Goal: Information Seeking & Learning: Learn about a topic

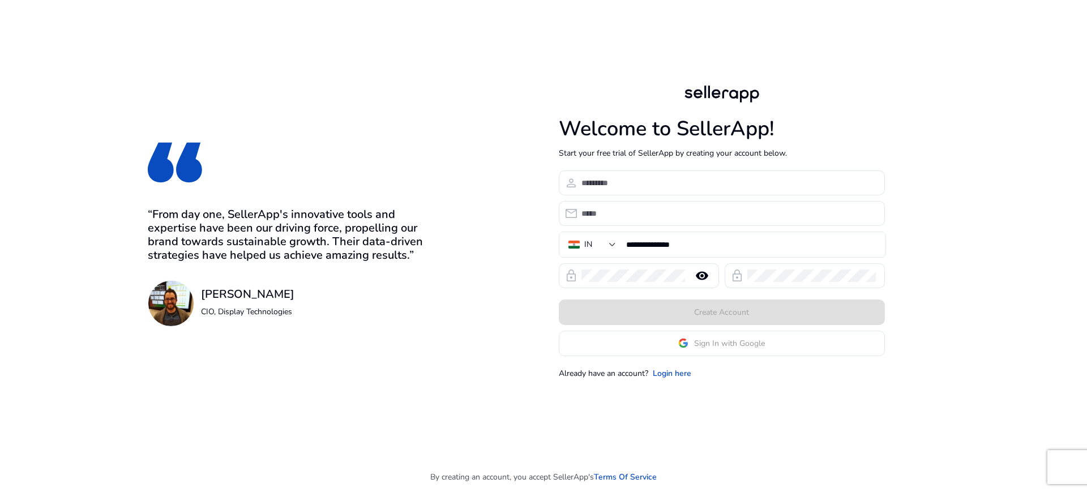
click at [637, 355] on app-google-signin "Sign In with Google" at bounding box center [722, 343] width 326 height 25
click at [652, 343] on app-google-signin "Sign In with Google" at bounding box center [722, 343] width 326 height 25
click at [652, 343] on span at bounding box center [722, 343] width 325 height 27
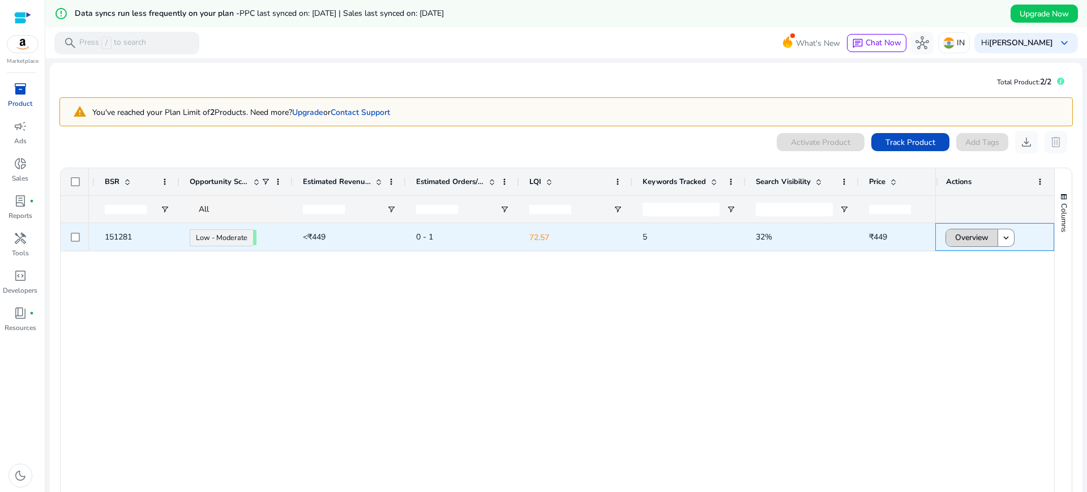
click at [964, 240] on span "Overview" at bounding box center [971, 237] width 33 height 23
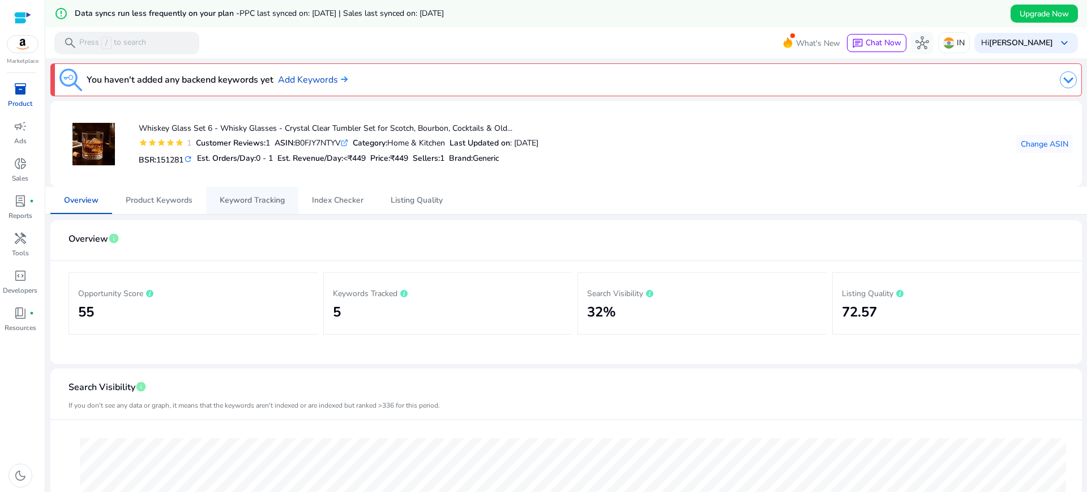
click at [240, 199] on span "Keyword Tracking" at bounding box center [252, 201] width 65 height 8
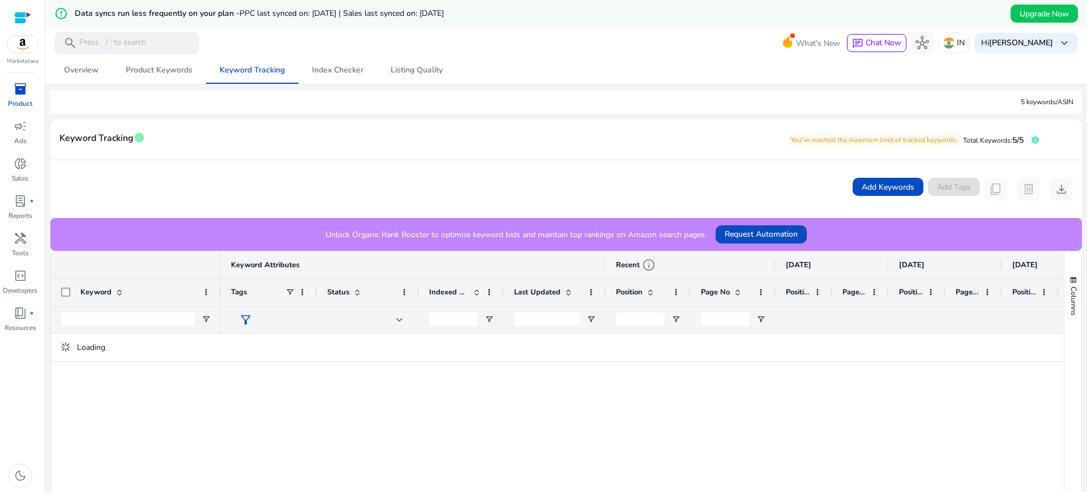
scroll to position [135, 0]
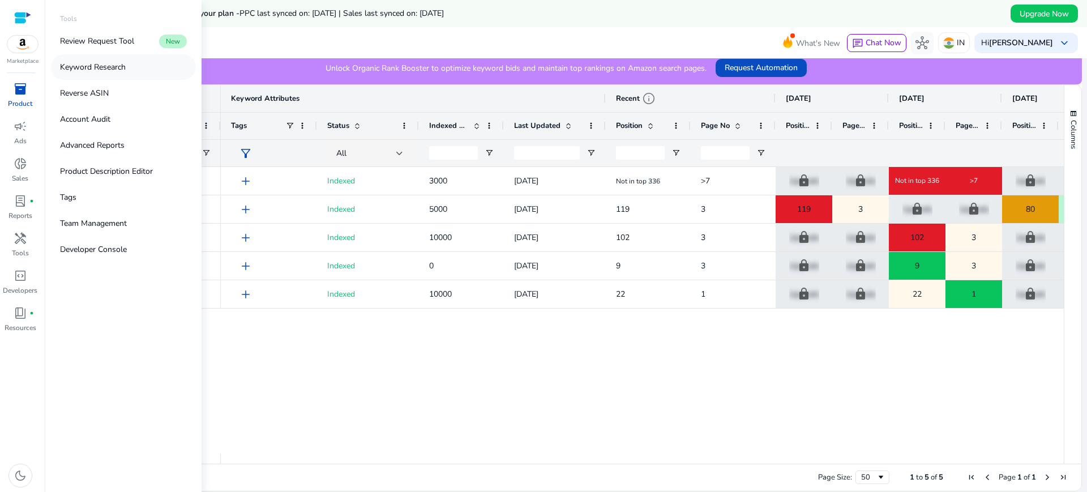
click at [103, 75] on link "Keyword Research" at bounding box center [123, 66] width 145 height 25
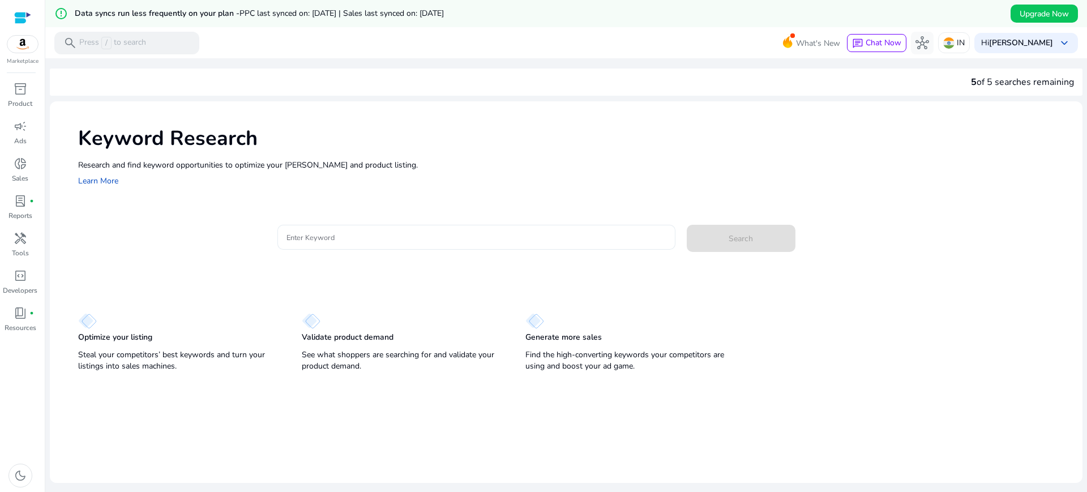
click at [377, 234] on input "Enter Keyword" at bounding box center [477, 237] width 380 height 12
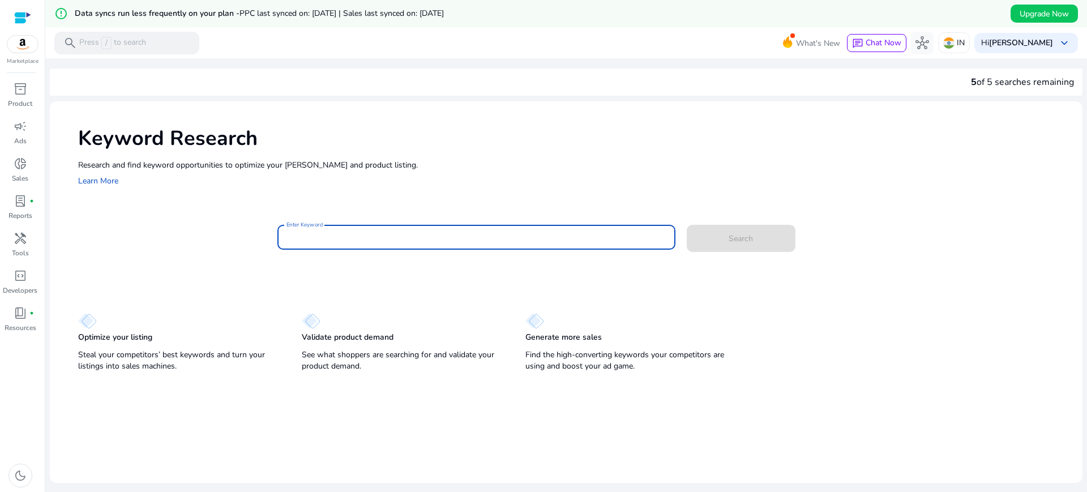
type input "*"
click at [687, 225] on button "Search" at bounding box center [741, 238] width 109 height 27
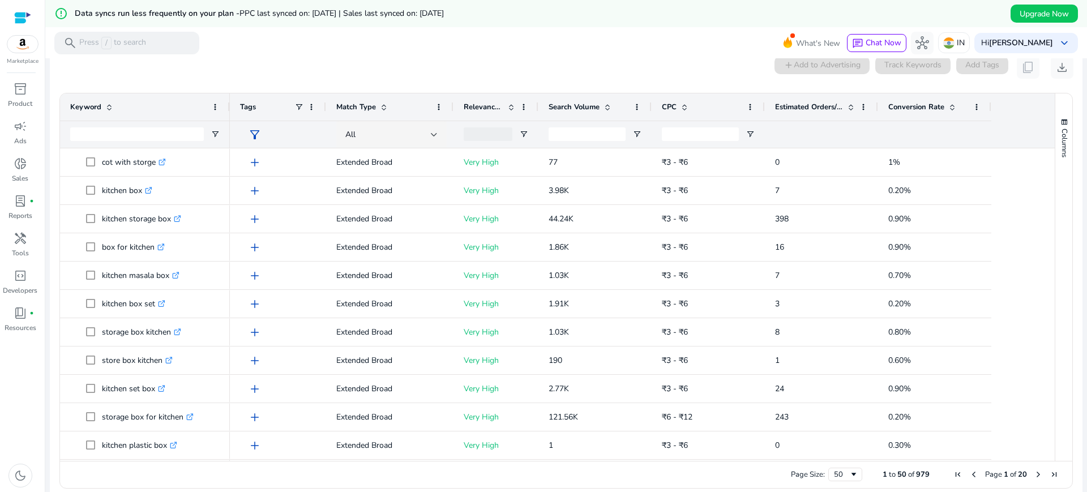
click at [850, 106] on span at bounding box center [851, 107] width 9 height 9
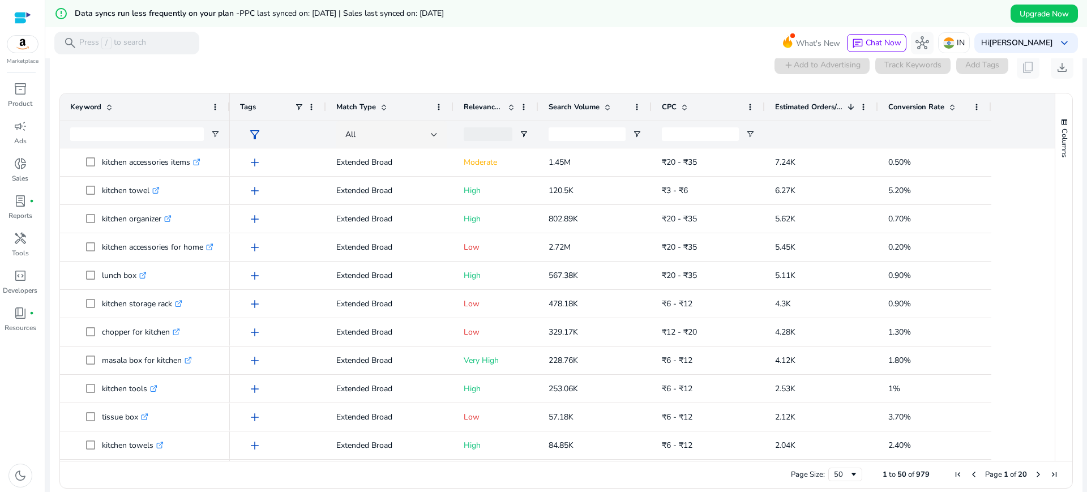
click at [846, 108] on span at bounding box center [849, 107] width 12 height 9
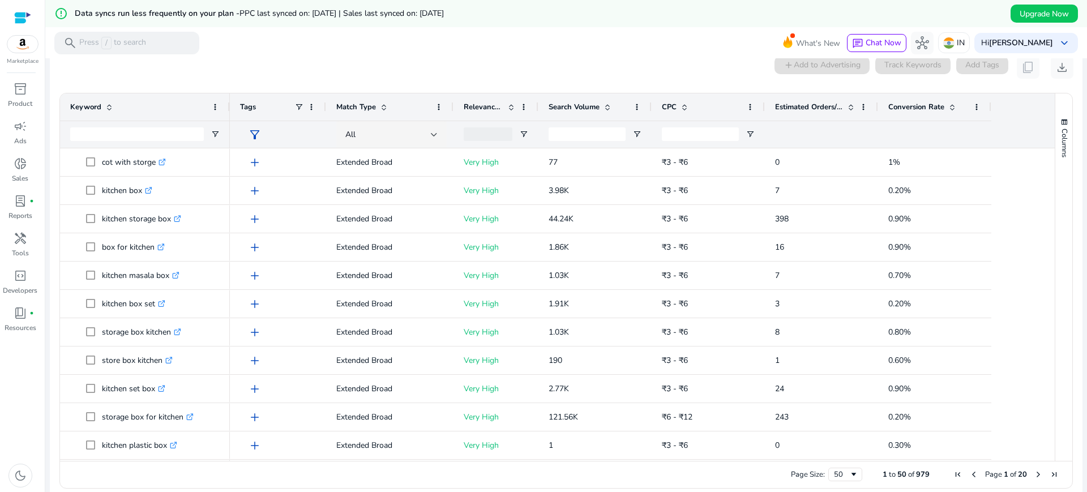
click at [846, 108] on span at bounding box center [849, 107] width 12 height 9
click at [801, 112] on div "Estimated Orders/Month 1" at bounding box center [815, 107] width 80 height 22
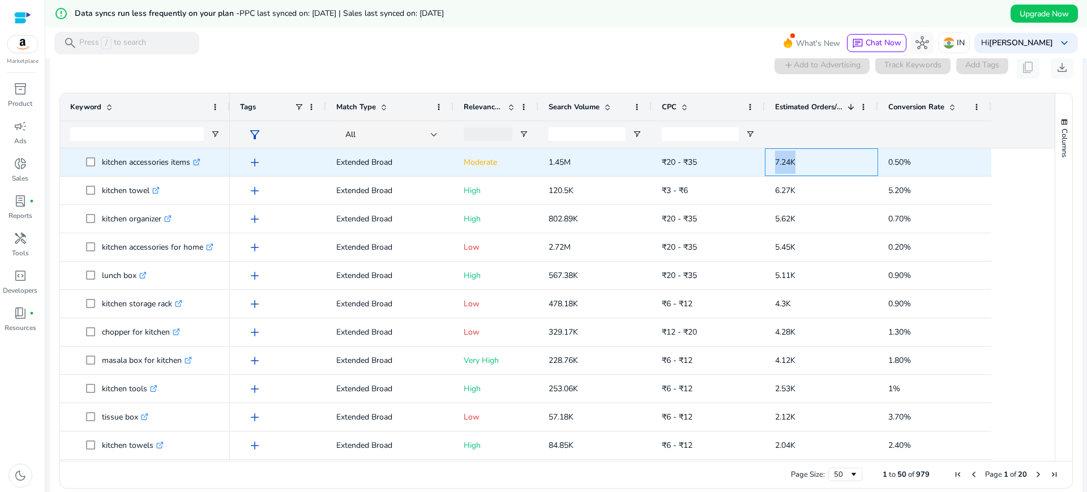
drag, startPoint x: 810, startPoint y: 159, endPoint x: 699, endPoint y: 165, distance: 111.2
click at [699, 165] on div "add Extended Broad Moderate 1.45M ₹20 - ₹35 7.24K 0.50%" at bounding box center [611, 162] width 762 height 28
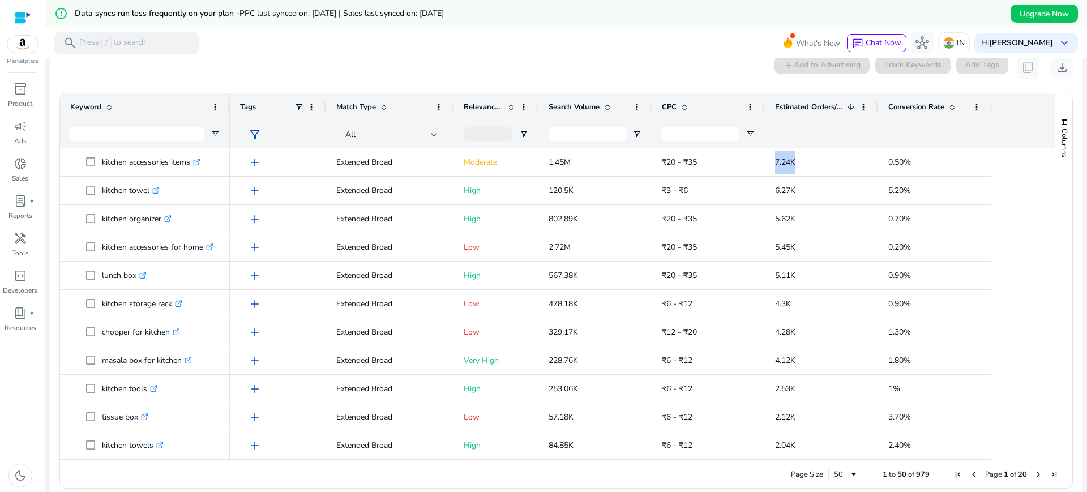
click at [799, 103] on span "Estimated Orders/Month" at bounding box center [809, 107] width 68 height 10
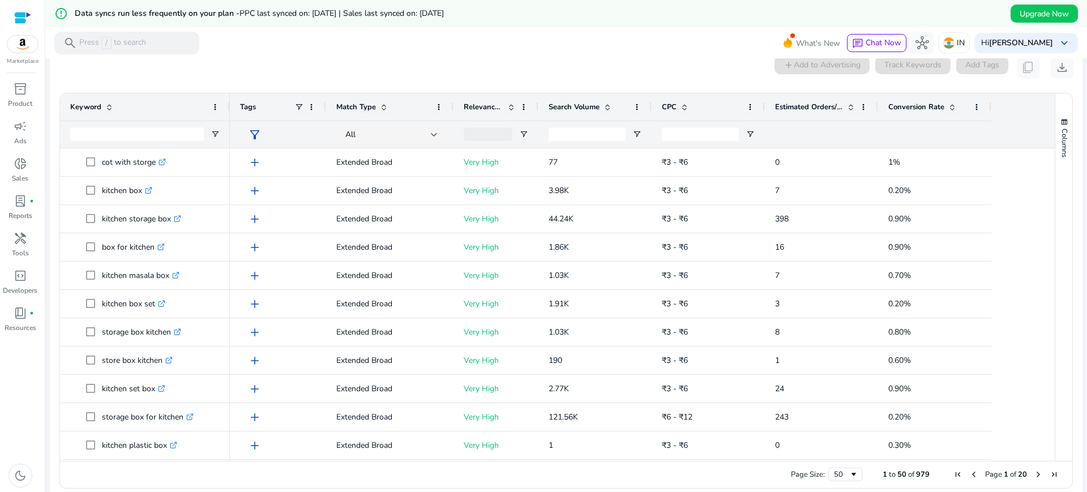
click at [577, 108] on span "Search Volume" at bounding box center [574, 107] width 51 height 10
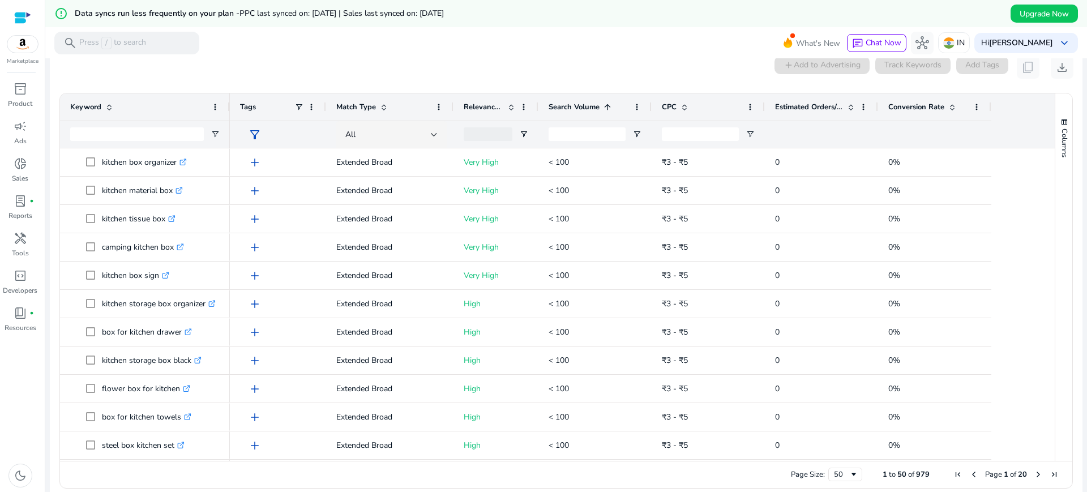
click at [577, 108] on span "Search Volume" at bounding box center [574, 107] width 51 height 10
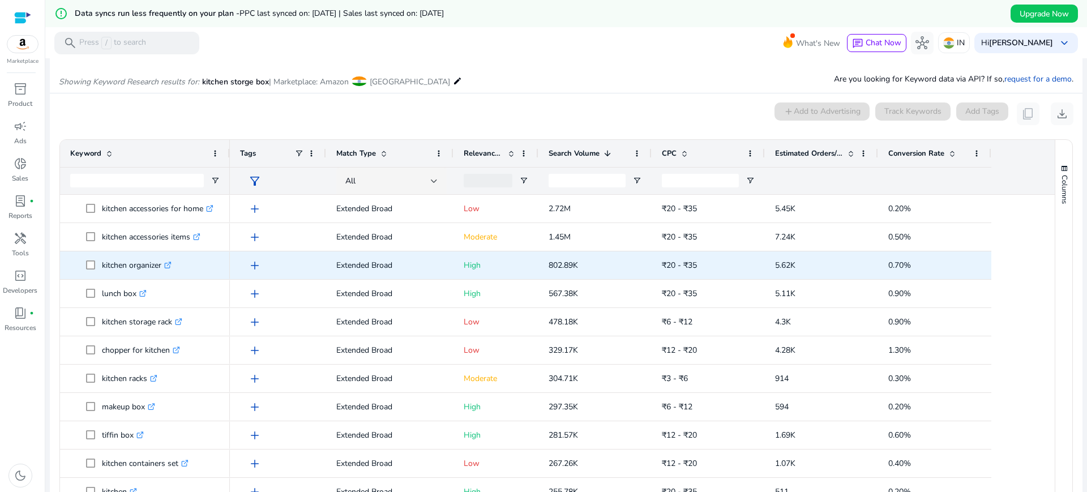
scroll to position [114, 0]
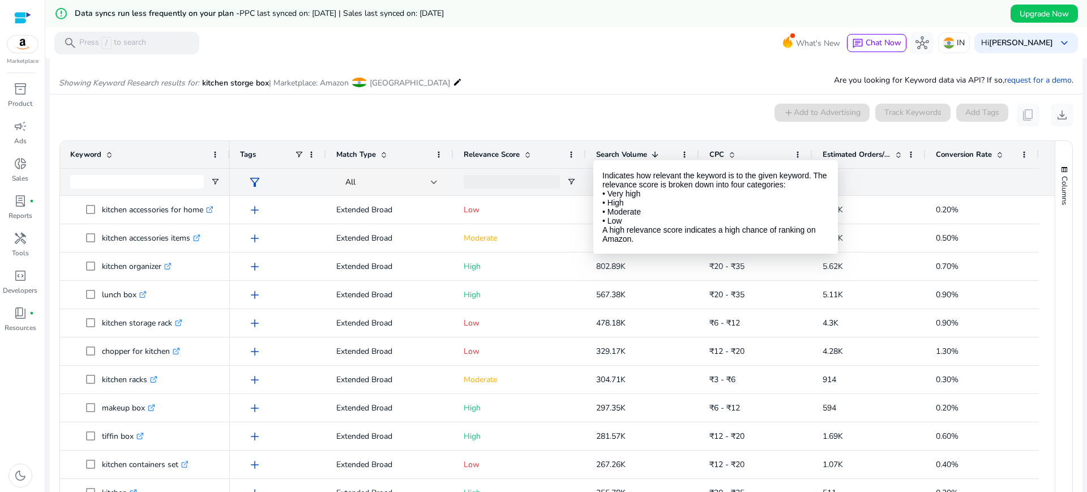
drag, startPoint x: 537, startPoint y: 152, endPoint x: 584, endPoint y: 150, distance: 47.6
click at [584, 150] on div at bounding box center [585, 154] width 5 height 27
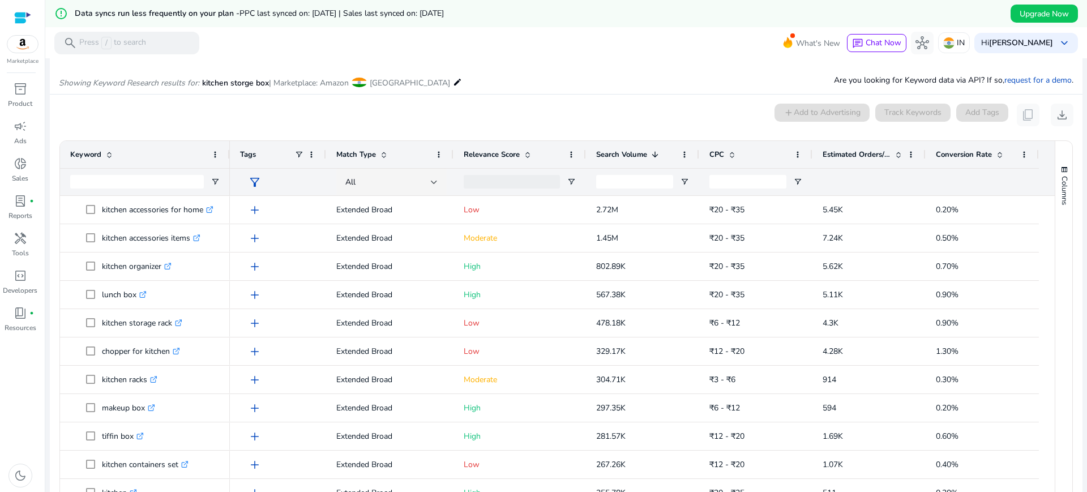
scroll to position [0, 0]
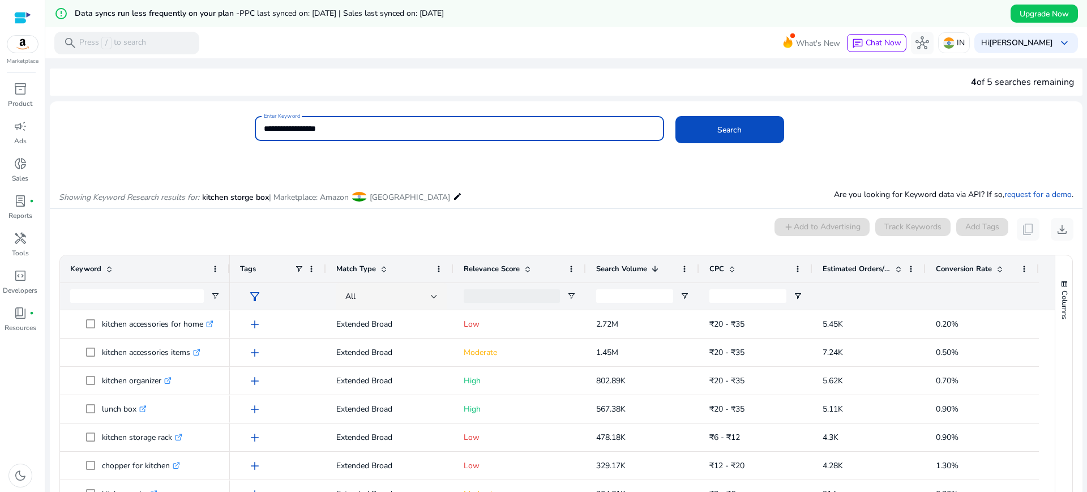
drag, startPoint x: 343, startPoint y: 123, endPoint x: 237, endPoint y: 119, distance: 105.4
click at [237, 119] on div "**********" at bounding box center [562, 134] width 1024 height 37
type input "**********"
click at [676, 116] on button "Search" at bounding box center [730, 129] width 109 height 27
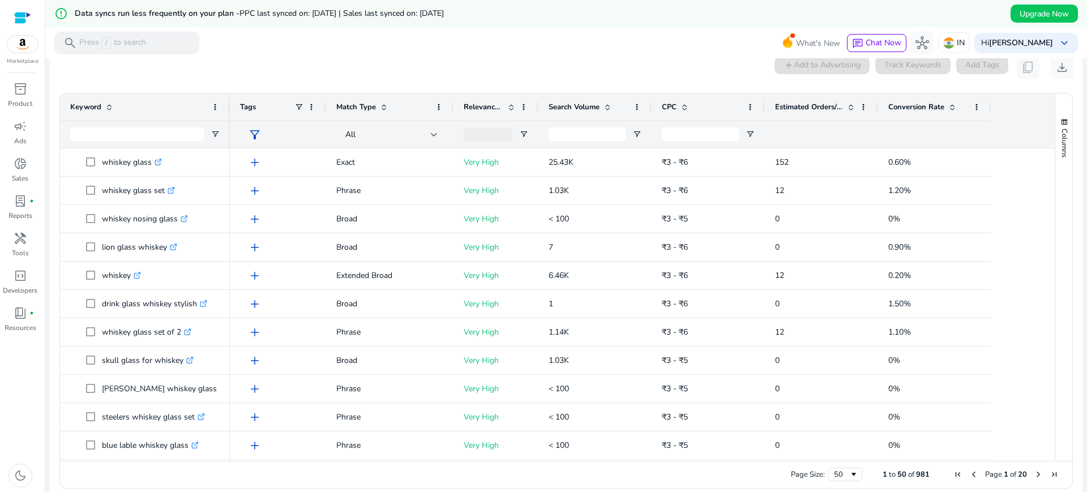
click at [920, 100] on div "Conversion Rate" at bounding box center [929, 107] width 80 height 22
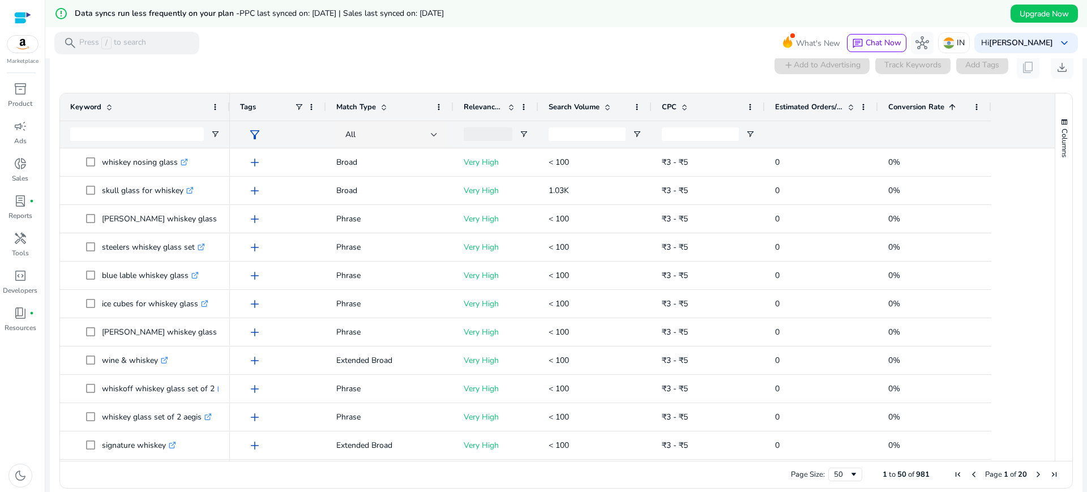
click at [920, 100] on div "Conversion Rate 1" at bounding box center [929, 107] width 80 height 22
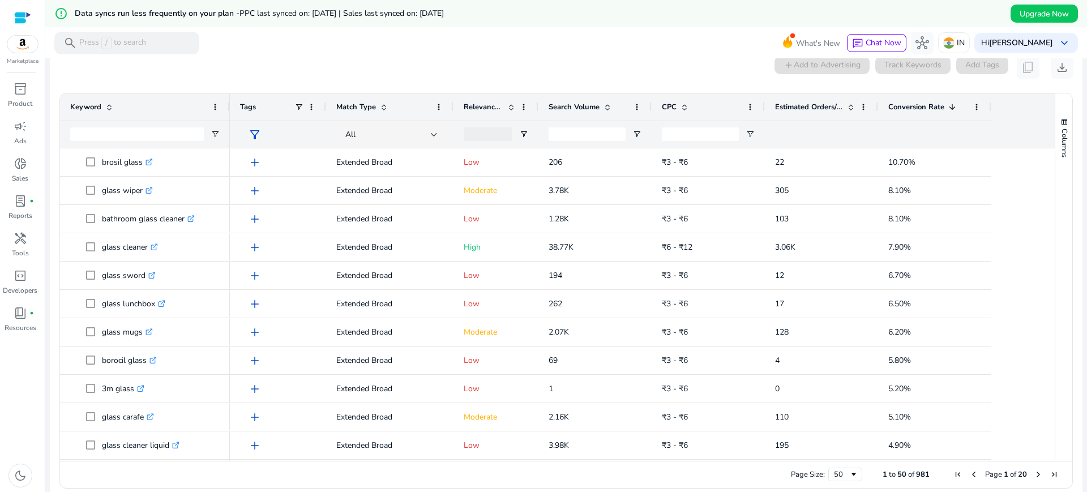
click at [574, 104] on span "Search Volume" at bounding box center [574, 107] width 51 height 10
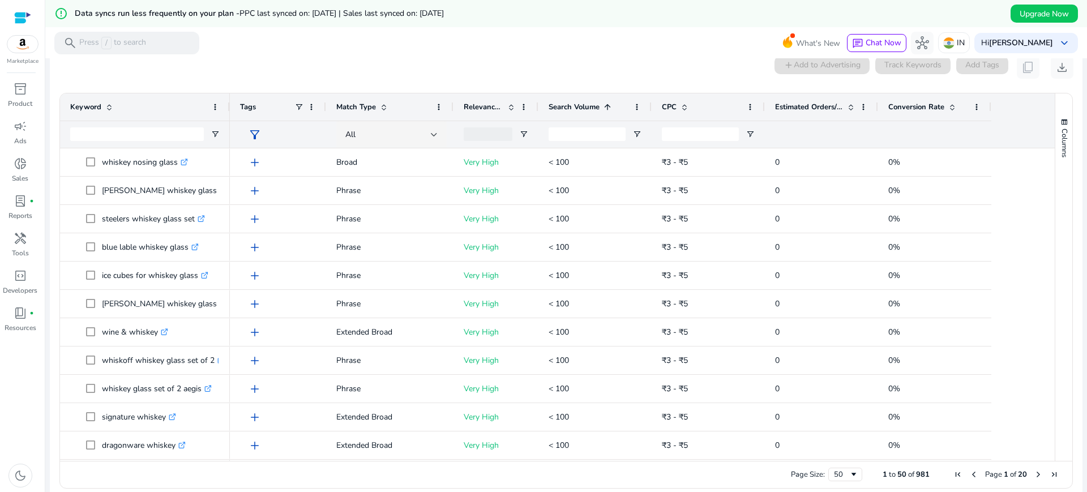
click at [574, 104] on span "Search Volume" at bounding box center [574, 107] width 51 height 10
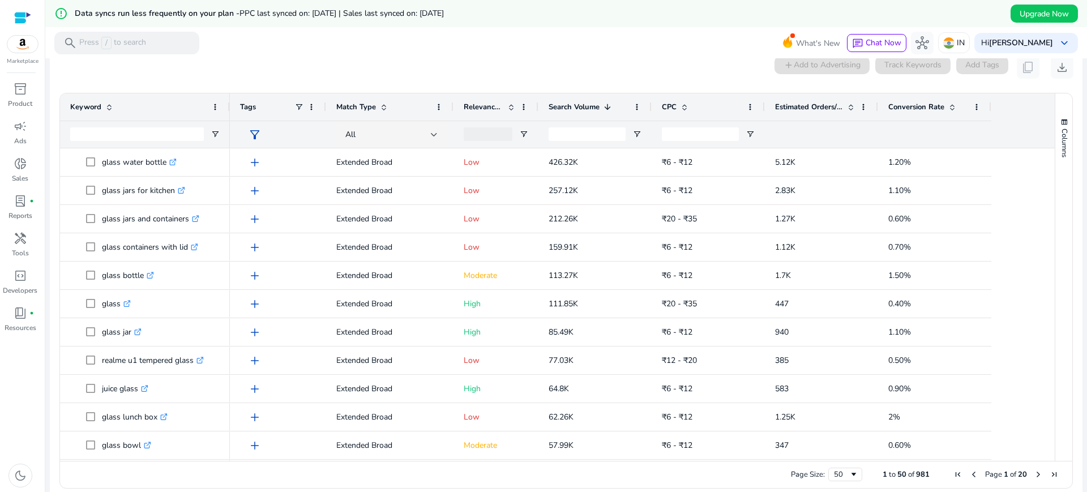
click at [503, 103] on span at bounding box center [509, 107] width 12 height 9
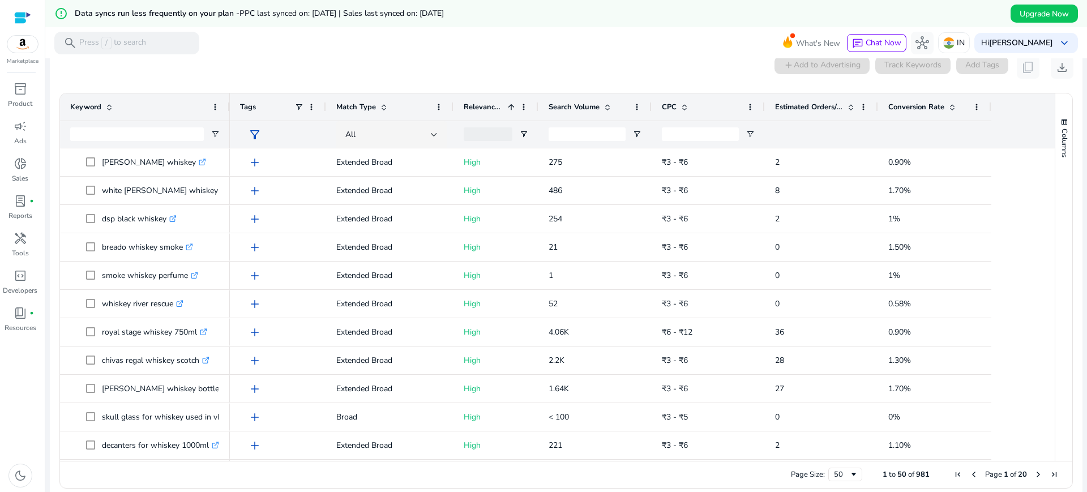
click at [503, 103] on span at bounding box center [509, 107] width 12 height 9
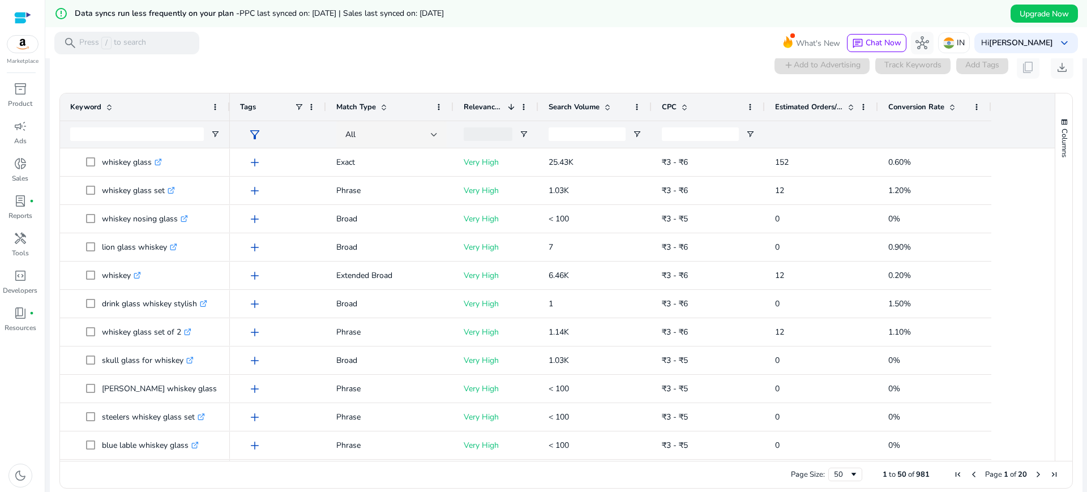
click at [829, 113] on div "Estimated Orders/Month" at bounding box center [815, 107] width 80 height 22
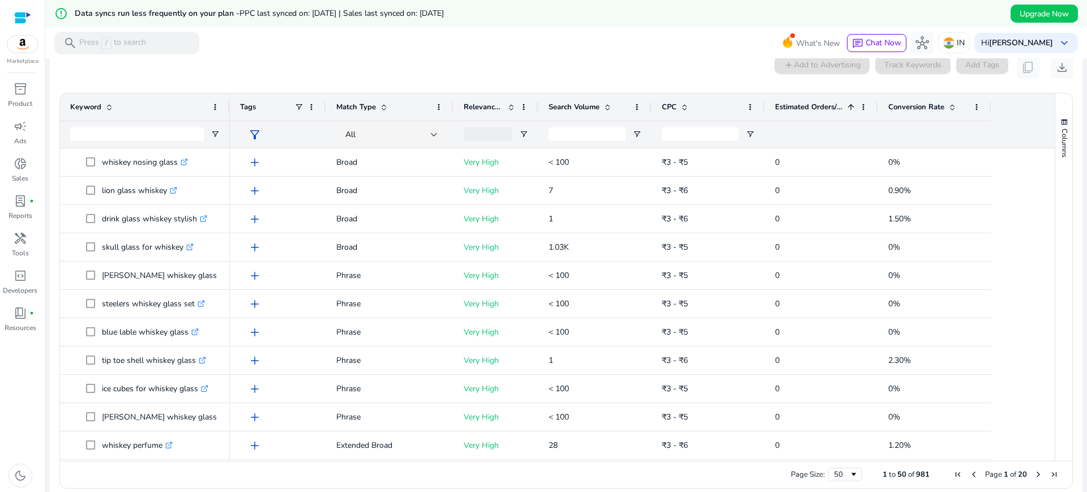
click at [829, 113] on div "Estimated Orders/Month 1" at bounding box center [815, 107] width 80 height 22
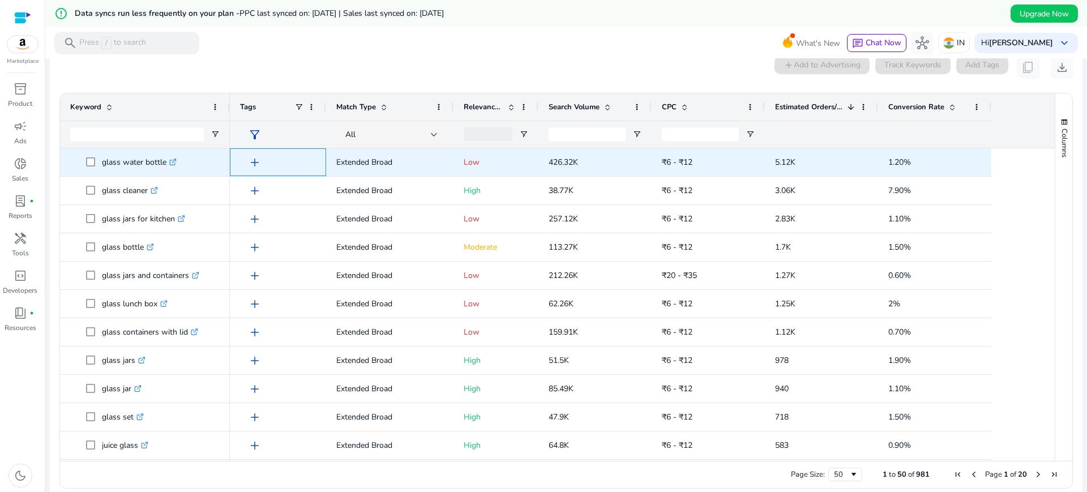
click at [251, 161] on span "add" at bounding box center [255, 163] width 14 height 14
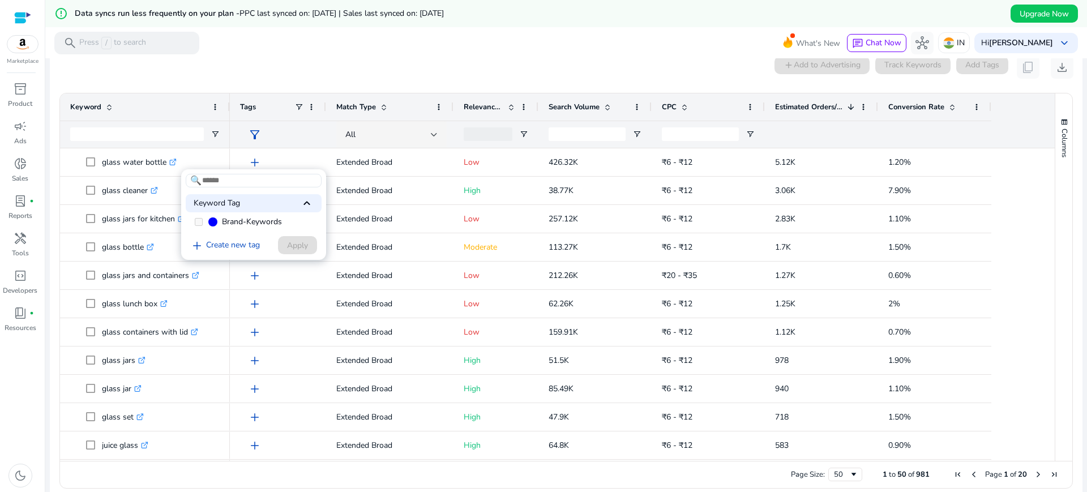
click at [250, 223] on span "Brand-Keywords" at bounding box center [252, 221] width 60 height 11
click at [198, 227] on label "Brand-Keywords" at bounding box center [254, 222] width 136 height 17
click at [199, 217] on label "Brand-Keywords" at bounding box center [254, 222] width 136 height 17
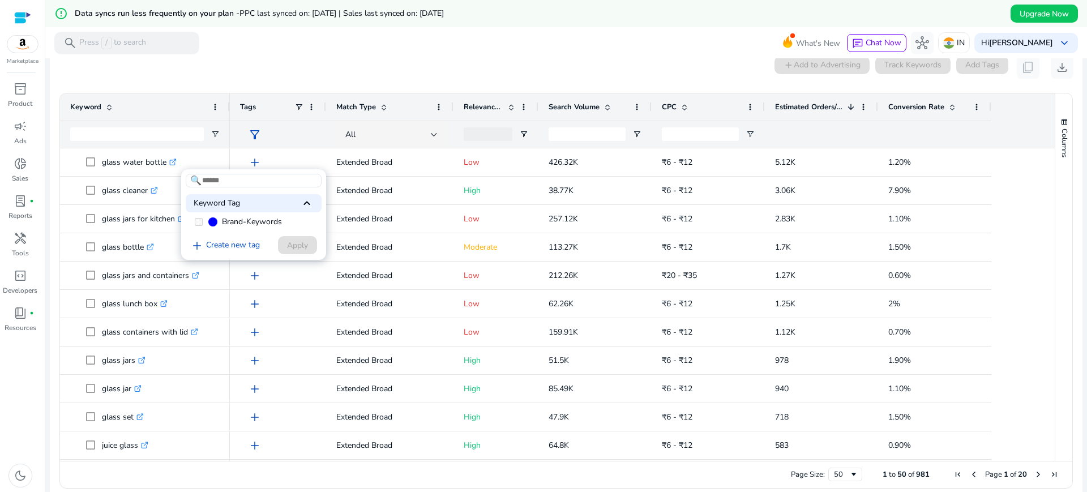
click at [199, 217] on label "Brand-Keywords" at bounding box center [254, 222] width 136 height 17
click at [307, 202] on span "keyboard_arrow_up" at bounding box center [307, 204] width 14 height 14
click at [307, 202] on span "keyboard_arrow_down" at bounding box center [307, 204] width 14 height 14
click at [307, 202] on span "keyboard_arrow_up" at bounding box center [307, 204] width 14 height 14
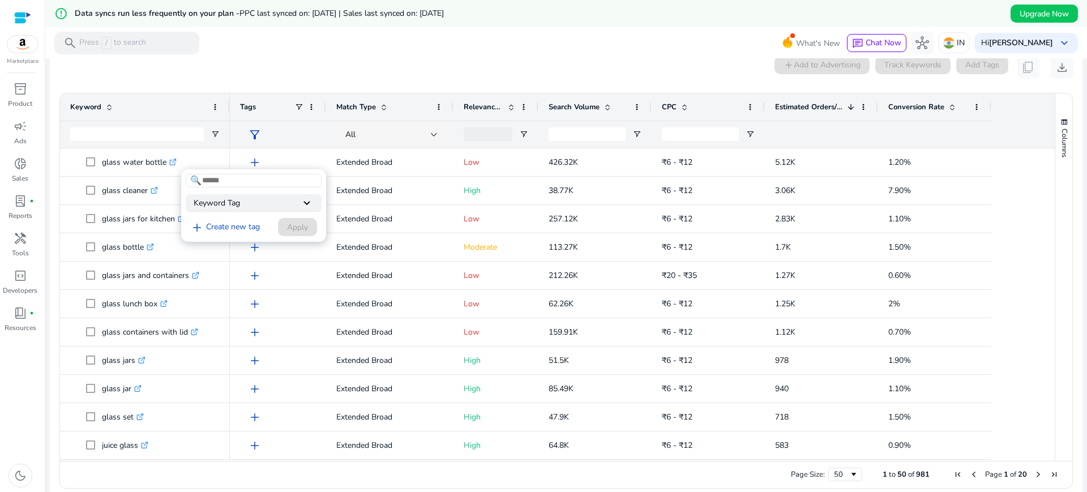
click at [307, 202] on span "keyboard_arrow_down" at bounding box center [307, 204] width 14 height 14
click at [260, 162] on div at bounding box center [543, 246] width 1087 height 492
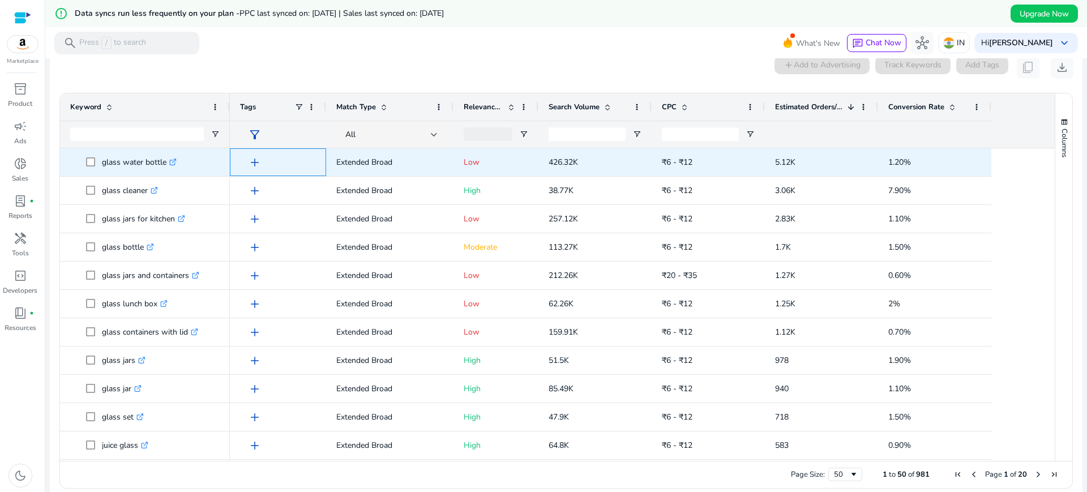
click at [250, 160] on span "add" at bounding box center [255, 163] width 14 height 14
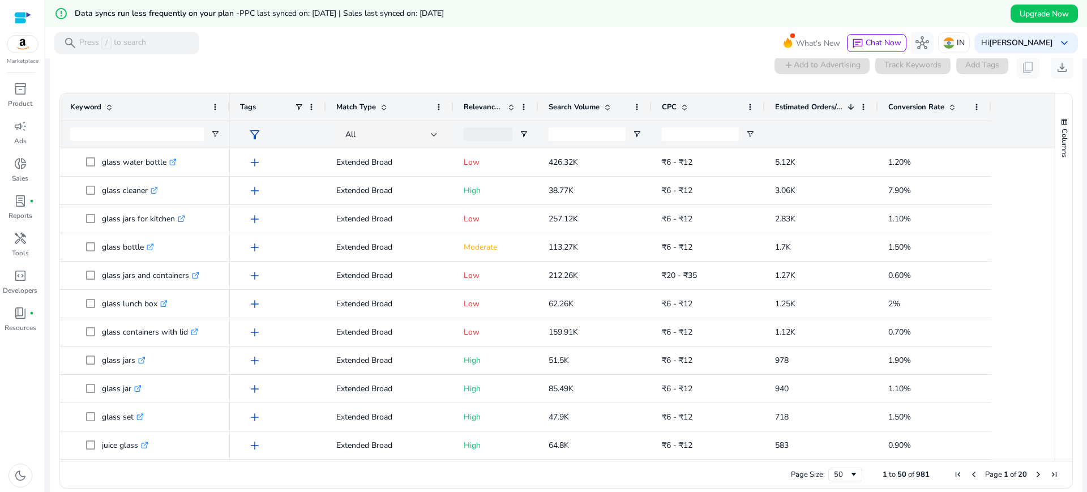
click at [180, 109] on div at bounding box center [543, 246] width 1087 height 492
click at [180, 109] on div "Keyword" at bounding box center [138, 107] width 137 height 22
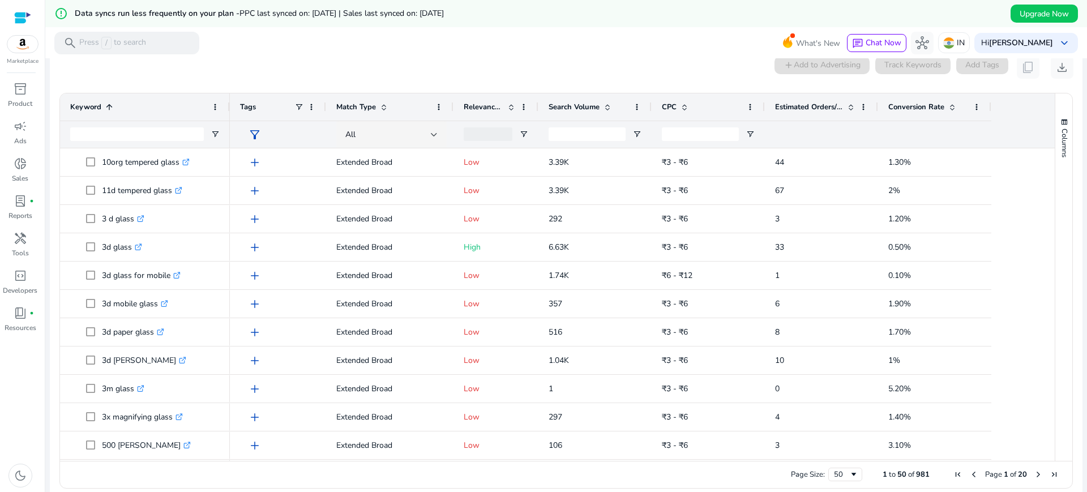
click at [127, 110] on div "Keyword 1" at bounding box center [138, 107] width 137 height 22
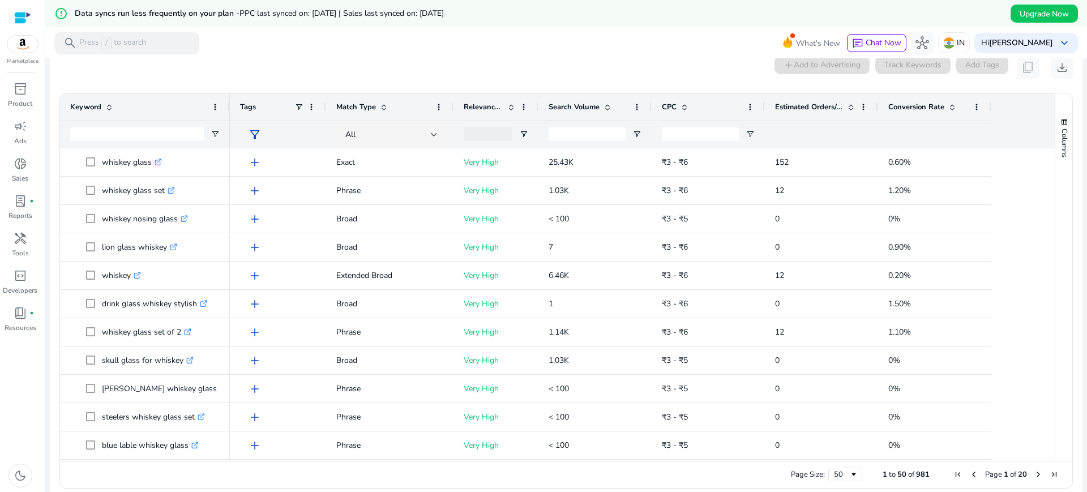
click at [127, 110] on div "Keyword" at bounding box center [138, 107] width 137 height 22
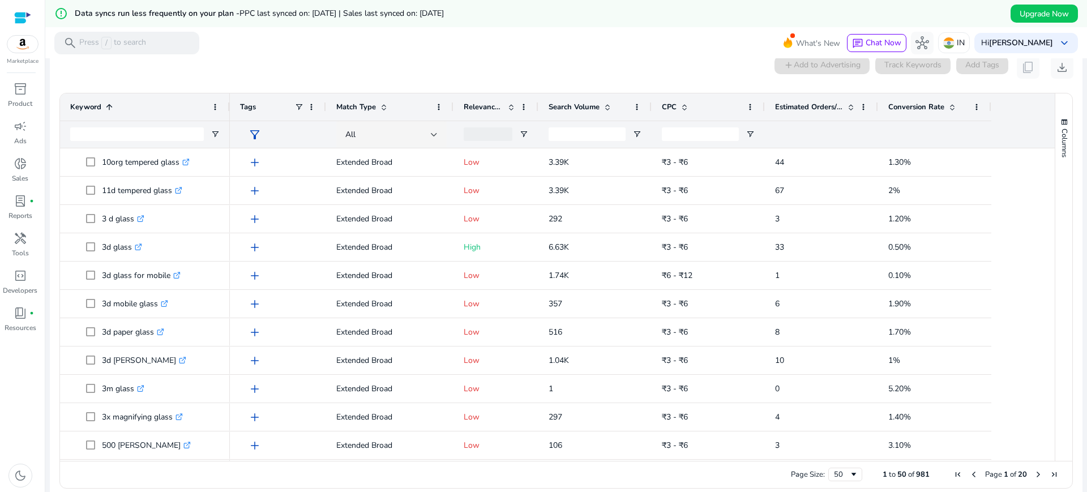
click at [127, 110] on div "Keyword 1" at bounding box center [138, 107] width 137 height 22
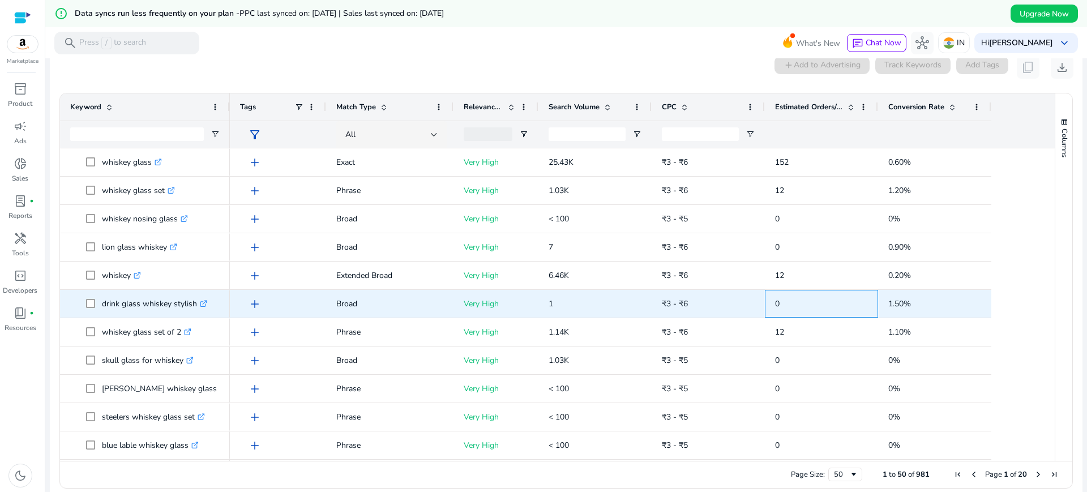
click at [785, 311] on span "0" at bounding box center [821, 303] width 93 height 23
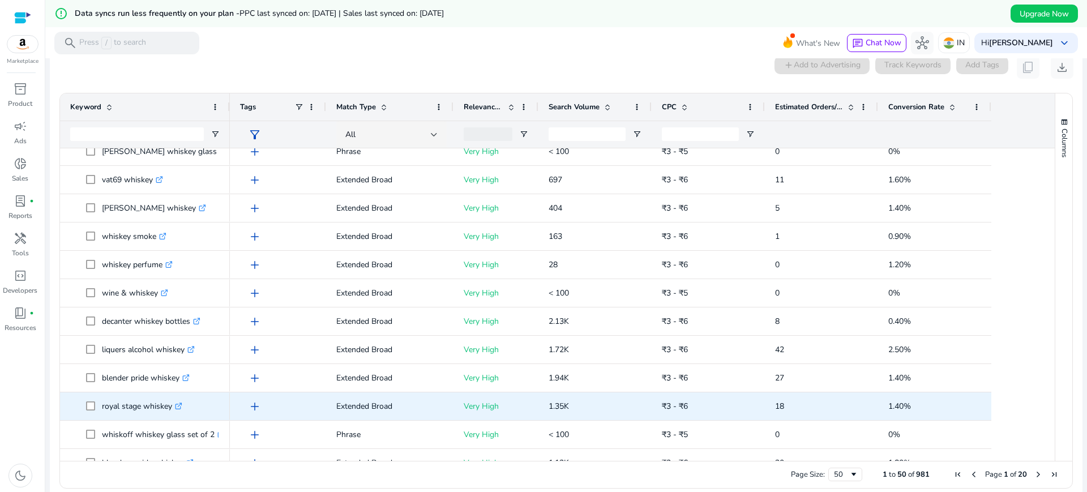
scroll to position [653, 0]
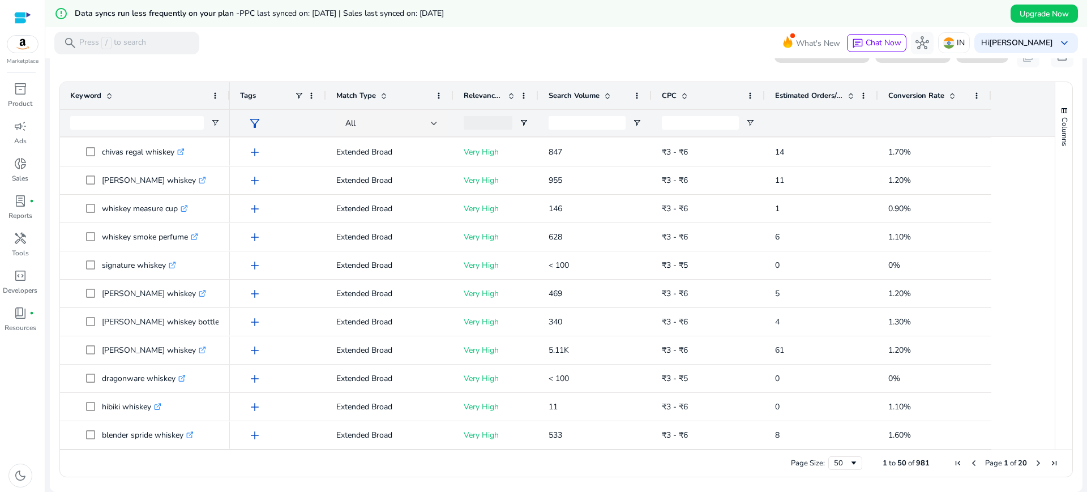
click at [1034, 460] on span "Next Page" at bounding box center [1038, 463] width 9 height 9
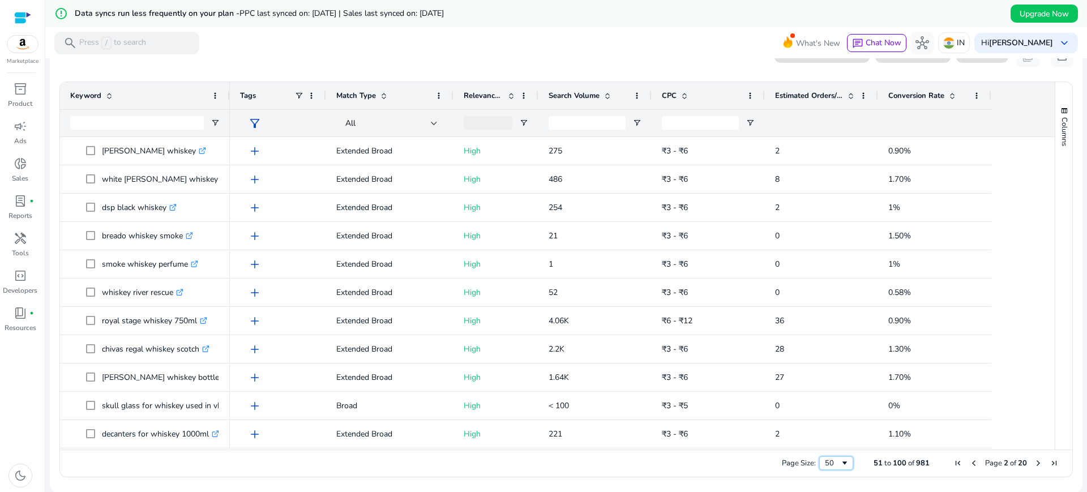
click at [840, 462] on span "Page Size" at bounding box center [844, 463] width 9 height 9
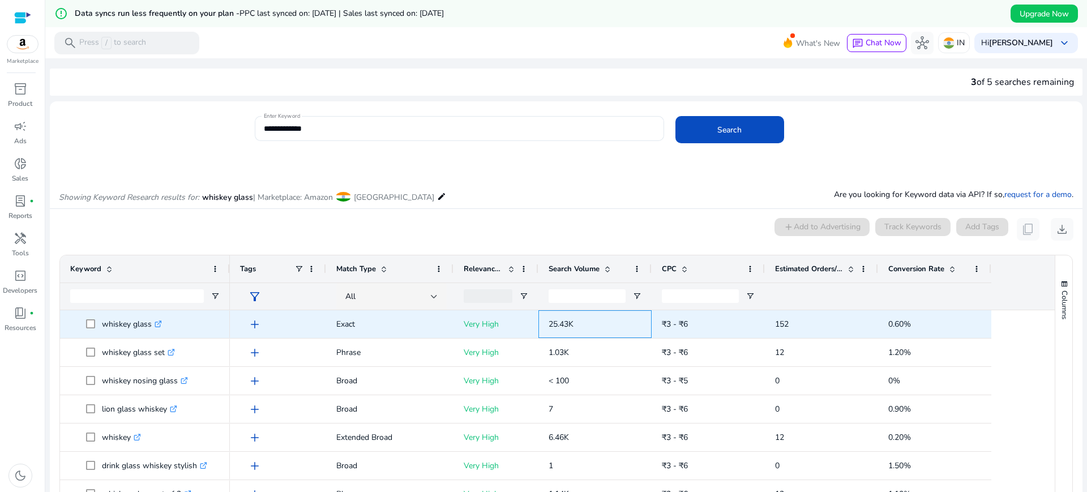
drag, startPoint x: 578, startPoint y: 322, endPoint x: 550, endPoint y: 321, distance: 27.2
click at [550, 321] on p "25.43K" at bounding box center [595, 324] width 93 height 23
